Goal: Transaction & Acquisition: Purchase product/service

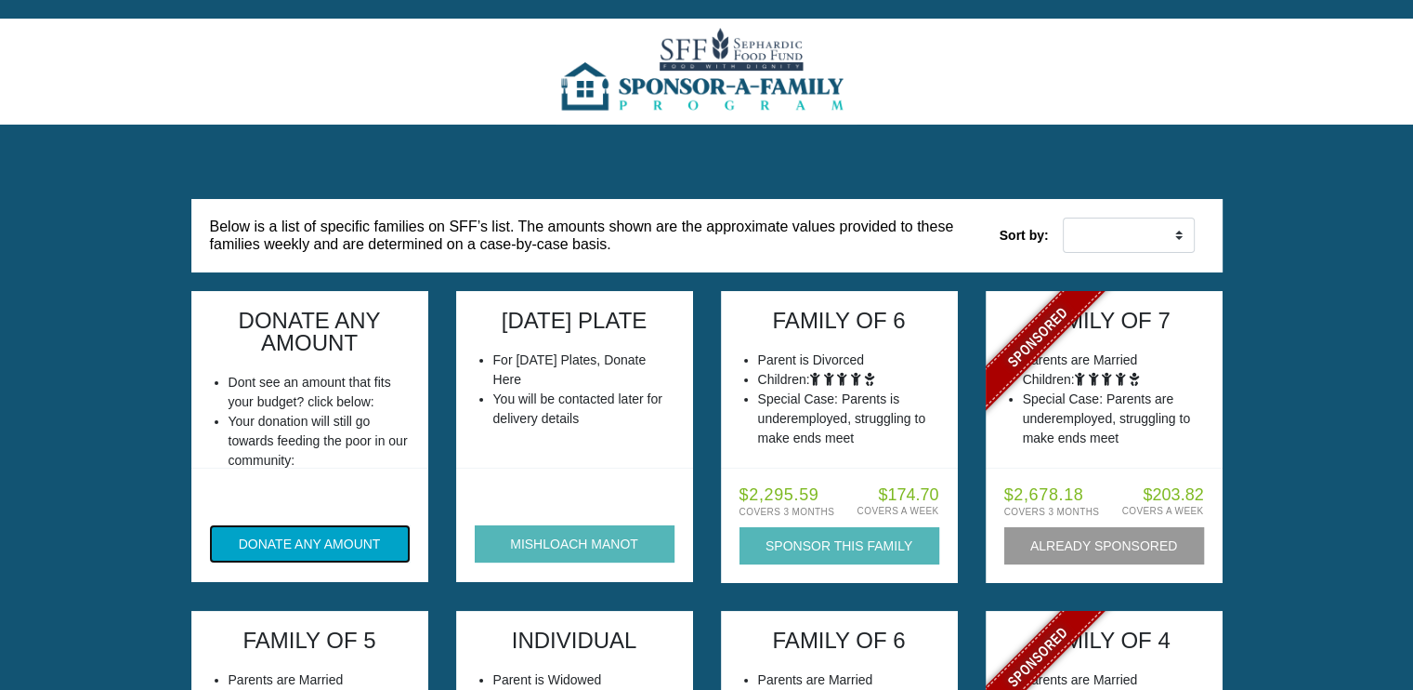
click at [334, 545] on button "DONATE ANY AMOUNT" at bounding box center [310, 543] width 200 height 37
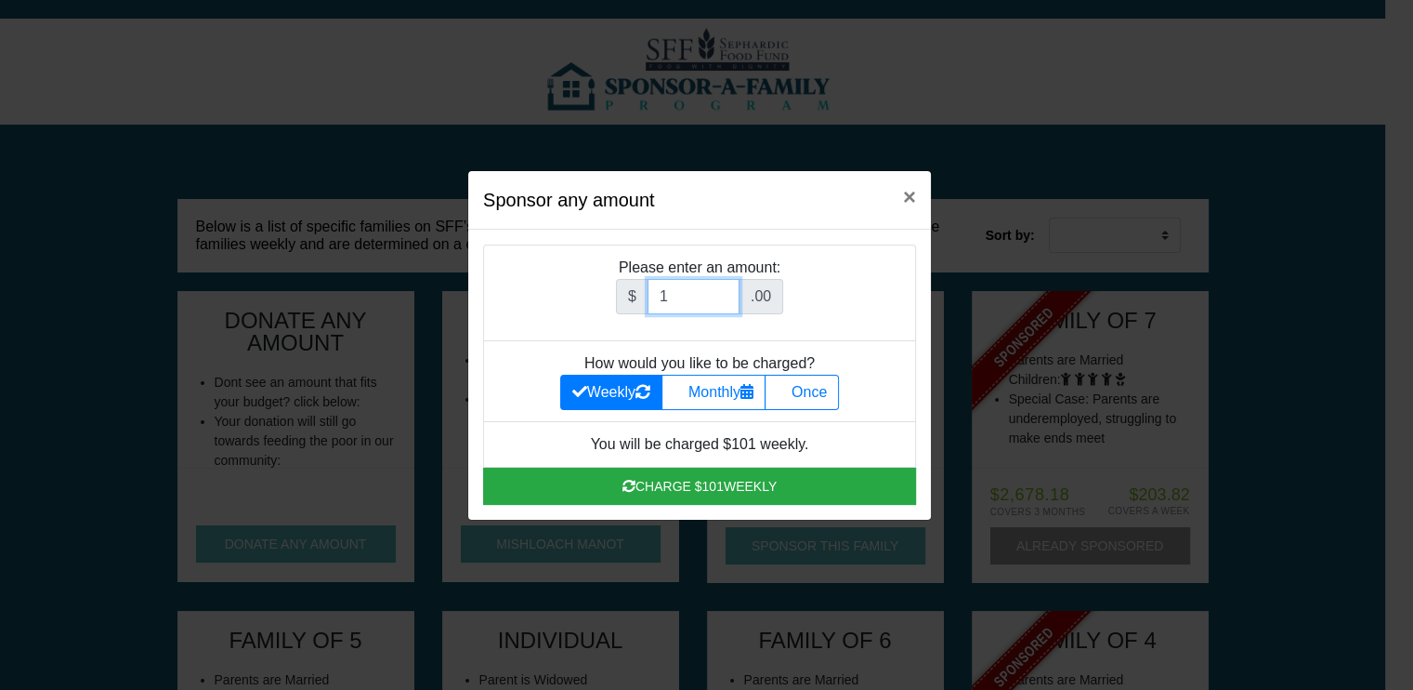
click at [725, 292] on input "1" at bounding box center [694, 296] width 92 height 35
click at [725, 292] on input "2" at bounding box center [694, 296] width 92 height 35
click at [725, 296] on input "1" at bounding box center [694, 296] width 92 height 35
type input "180.00"
click at [799, 397] on label "Once" at bounding box center [802, 391] width 74 height 35
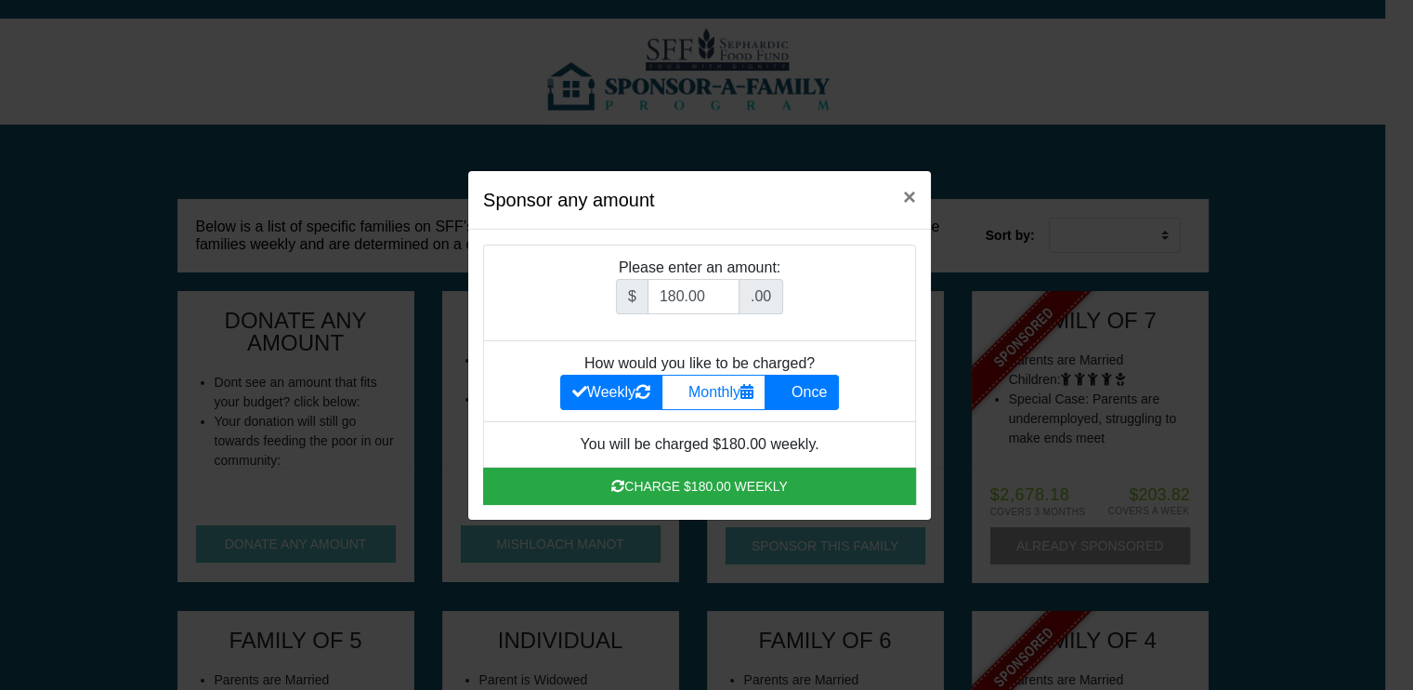
click at [789, 393] on input "Once" at bounding box center [783, 387] width 12 height 12
radio input "true"
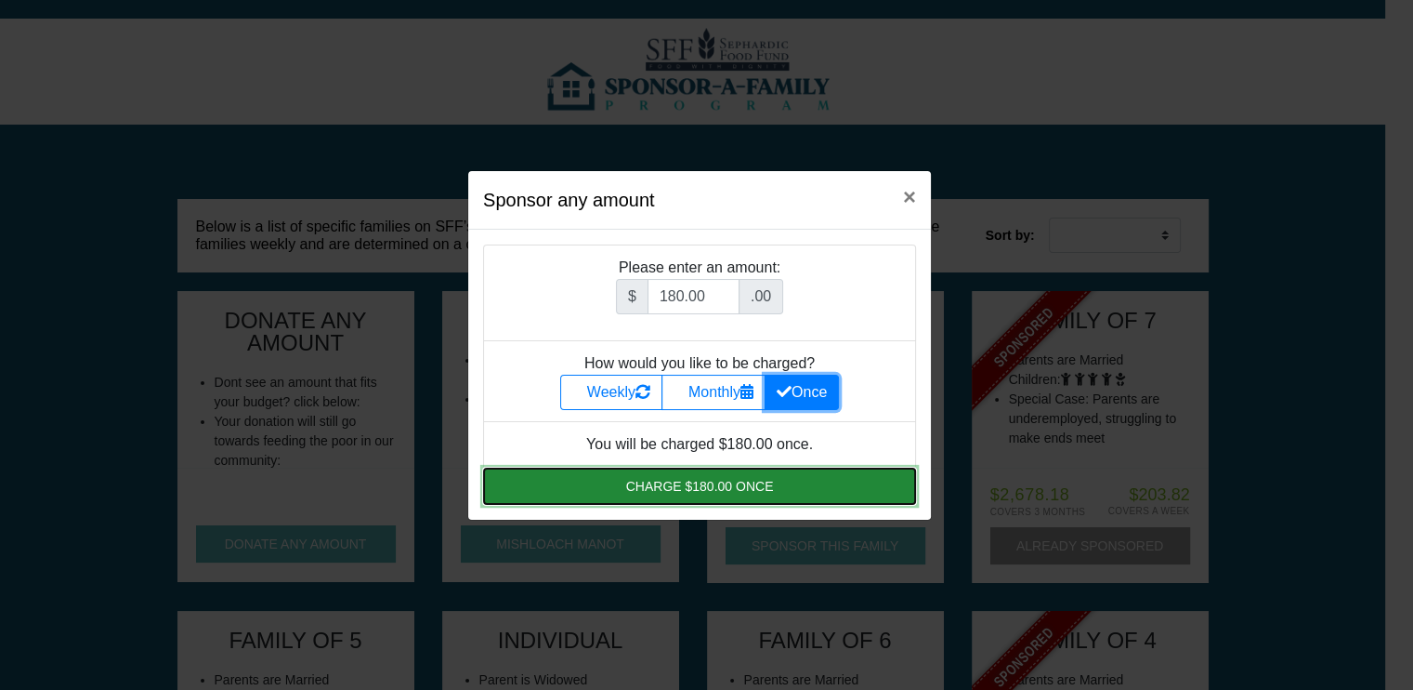
click at [708, 483] on button "Charge $180.00 once" at bounding box center [699, 485] width 433 height 37
